Goal: Navigation & Orientation: Find specific page/section

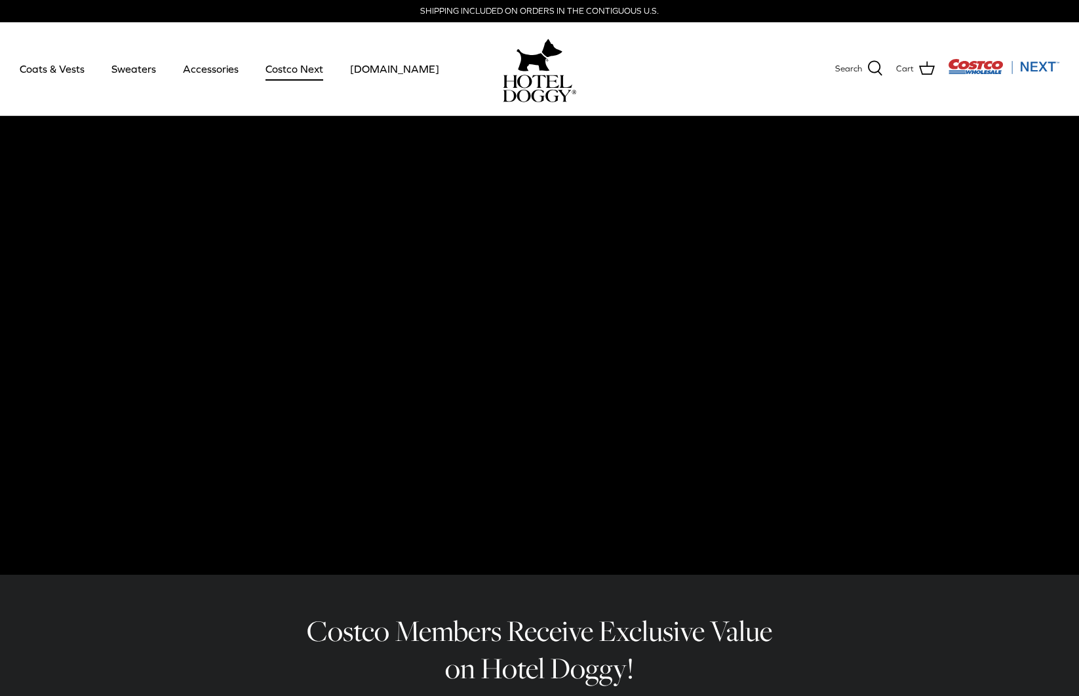
click at [273, 69] on link "Costco Next" at bounding box center [294, 69] width 81 height 45
click at [193, 69] on link "Accessories" at bounding box center [210, 69] width 79 height 45
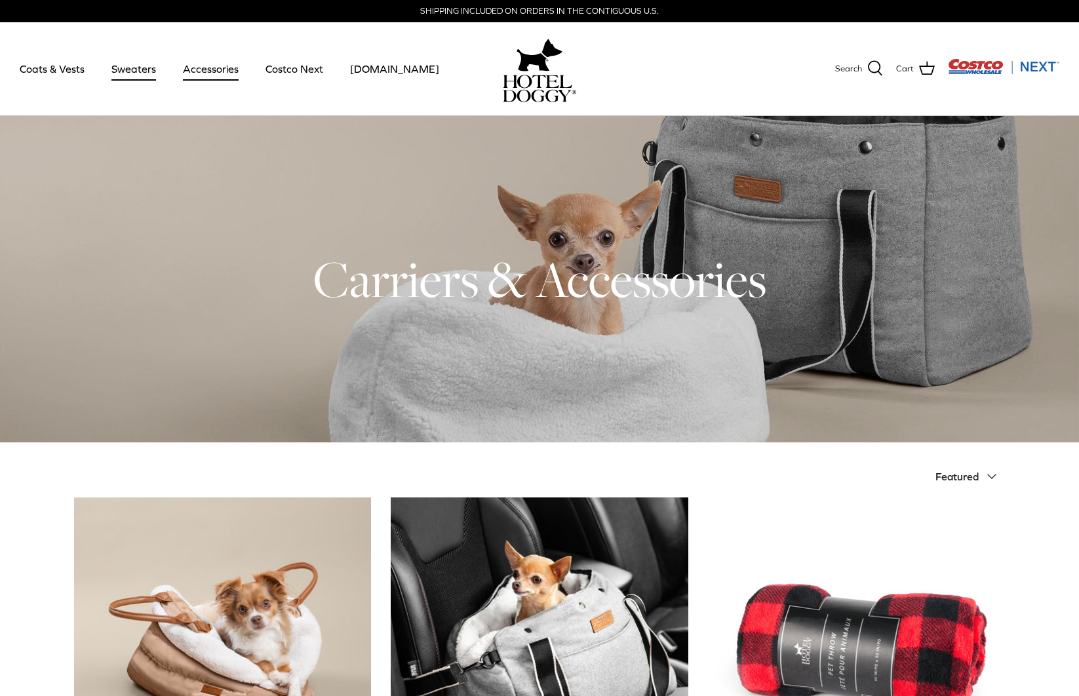
click at [136, 58] on link "Sweaters" at bounding box center [134, 69] width 68 height 45
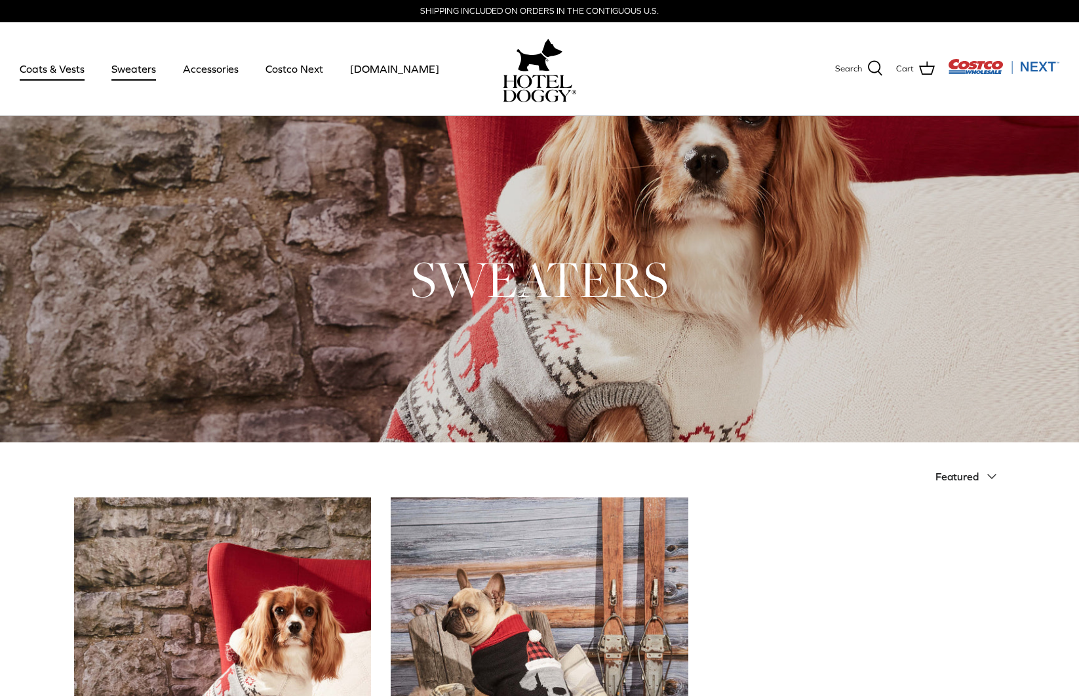
click at [74, 75] on link "Coats & Vests" at bounding box center [52, 69] width 88 height 45
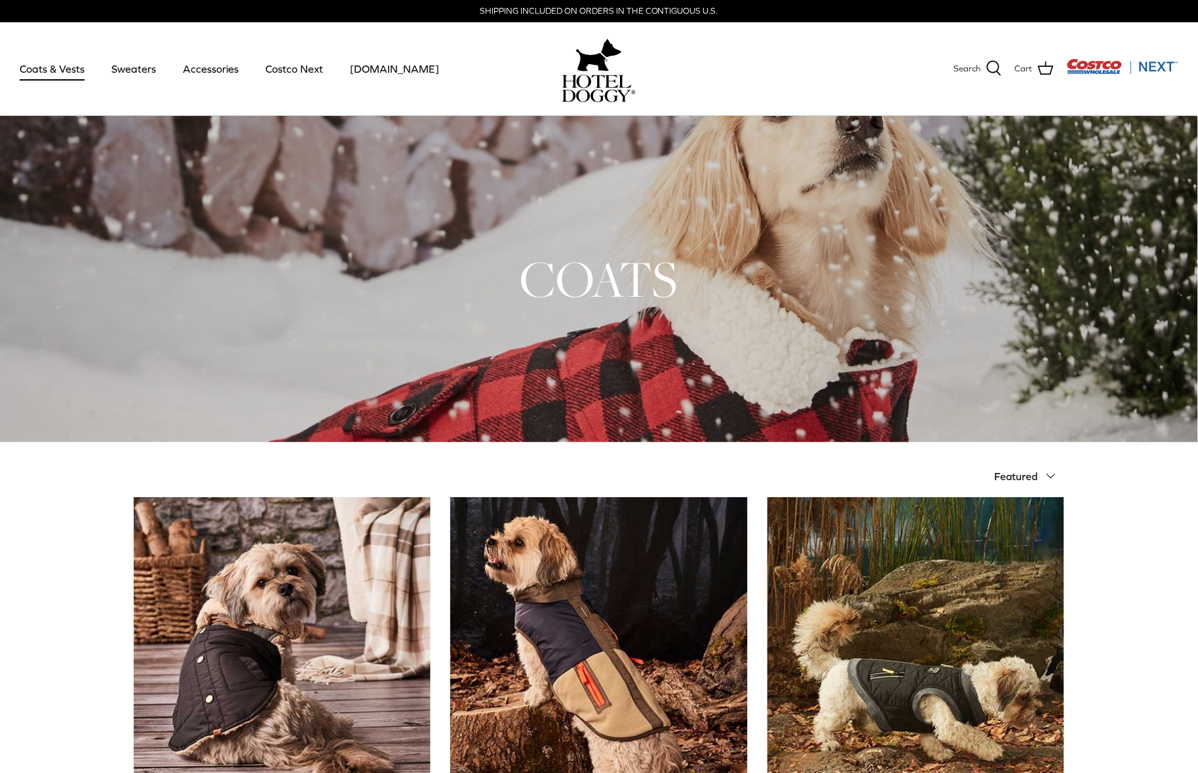
click at [34, 69] on link "Coats & Vests" at bounding box center [52, 69] width 88 height 45
click at [36, 68] on link "Coats & Vests" at bounding box center [52, 69] width 88 height 45
click at [199, 74] on link "Accessories" at bounding box center [210, 69] width 79 height 45
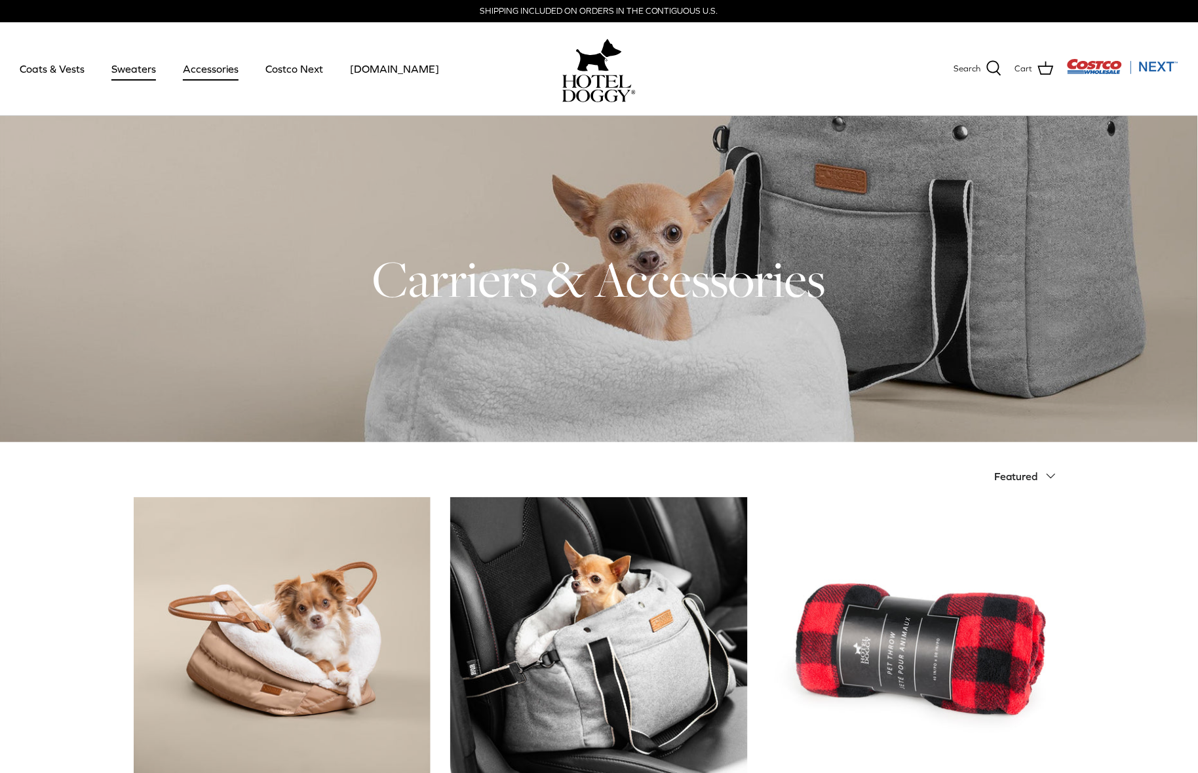
click at [133, 58] on link "Sweaters" at bounding box center [134, 69] width 68 height 45
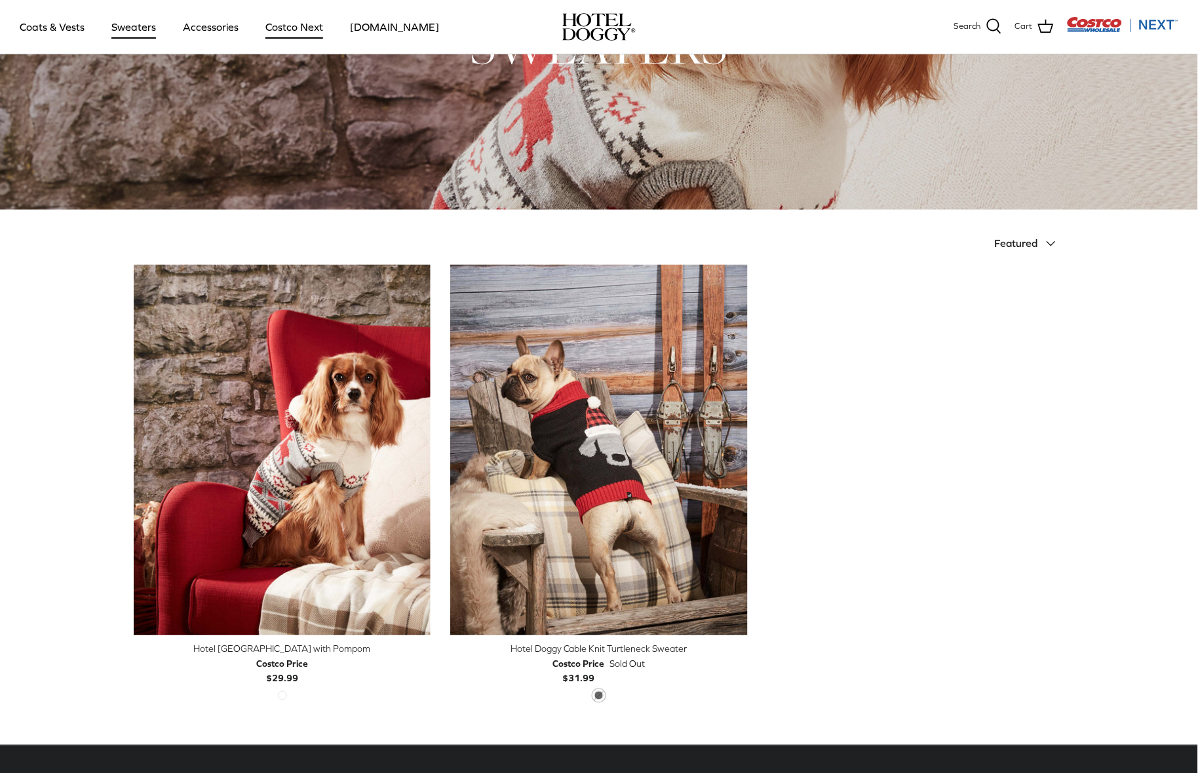
scroll to position [121, 0]
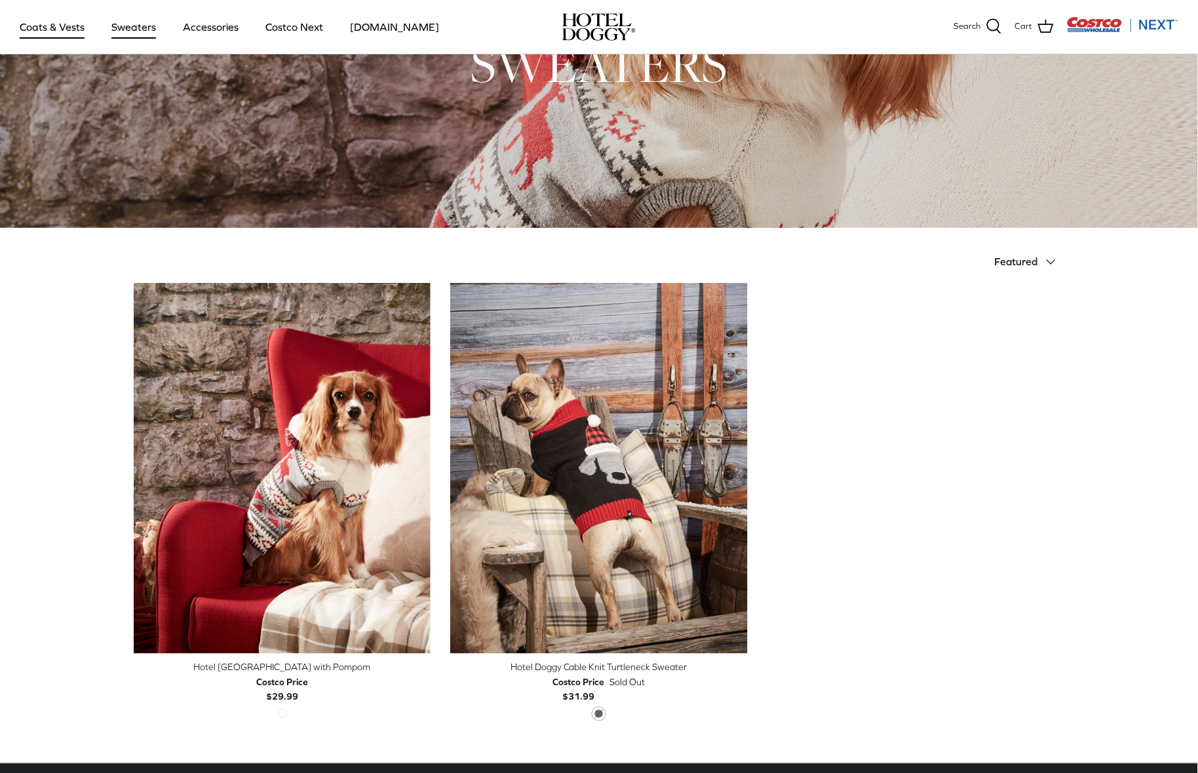
click at [93, 24] on link "Coats & Vests" at bounding box center [52, 27] width 88 height 45
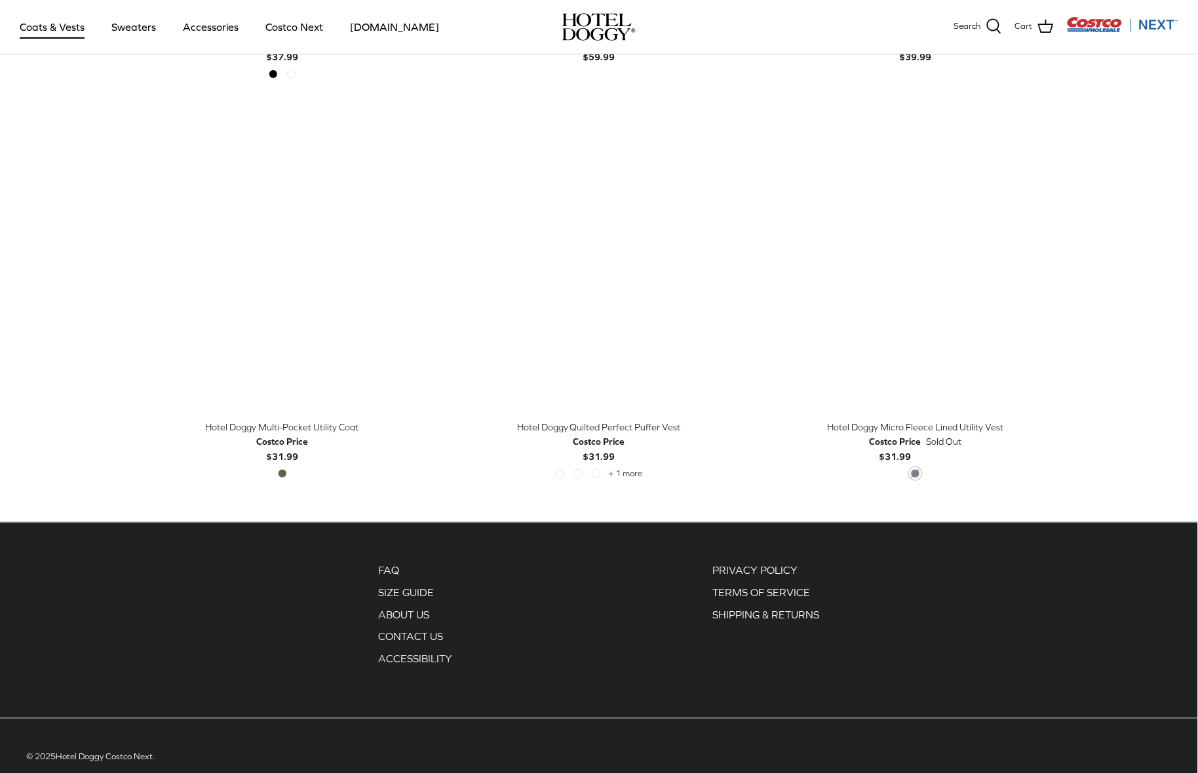
scroll to position [2465, 0]
